Goal: Task Accomplishment & Management: Find specific page/section

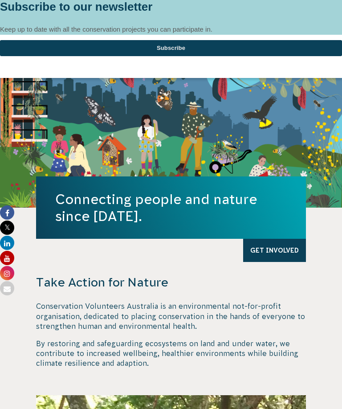
click at [334, 0] on div at bounding box center [171, 0] width 342 height 0
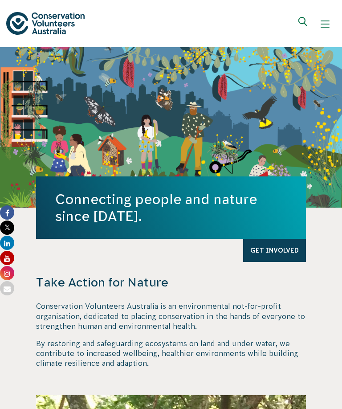
click at [326, 18] on button "Show mobile navigation menu" at bounding box center [324, 23] width 21 height 21
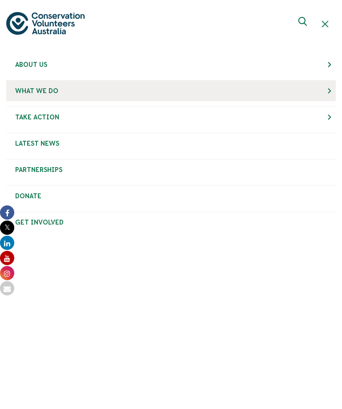
click at [334, 95] on link "What We Do" at bounding box center [170, 91] width 329 height 20
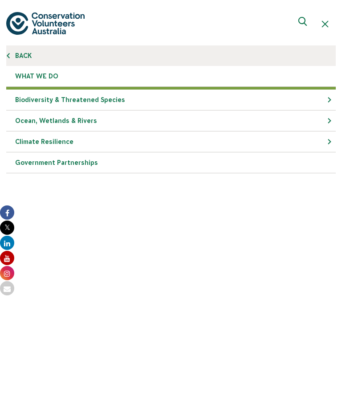
click at [19, 53] on link "Back" at bounding box center [170, 55] width 329 height 20
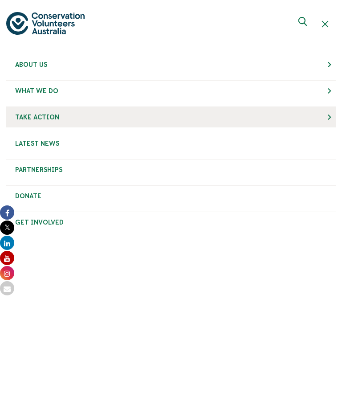
click at [185, 117] on link "Take Action" at bounding box center [170, 117] width 329 height 20
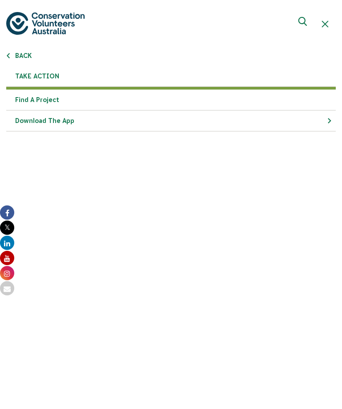
click at [32, 102] on link "Find a project" at bounding box center [170, 99] width 329 height 21
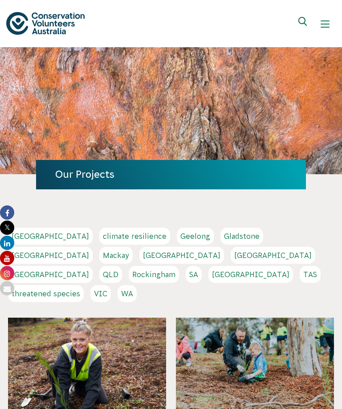
click at [231, 260] on link "NSW" at bounding box center [273, 255] width 85 height 17
